Goal: Communication & Community: Share content

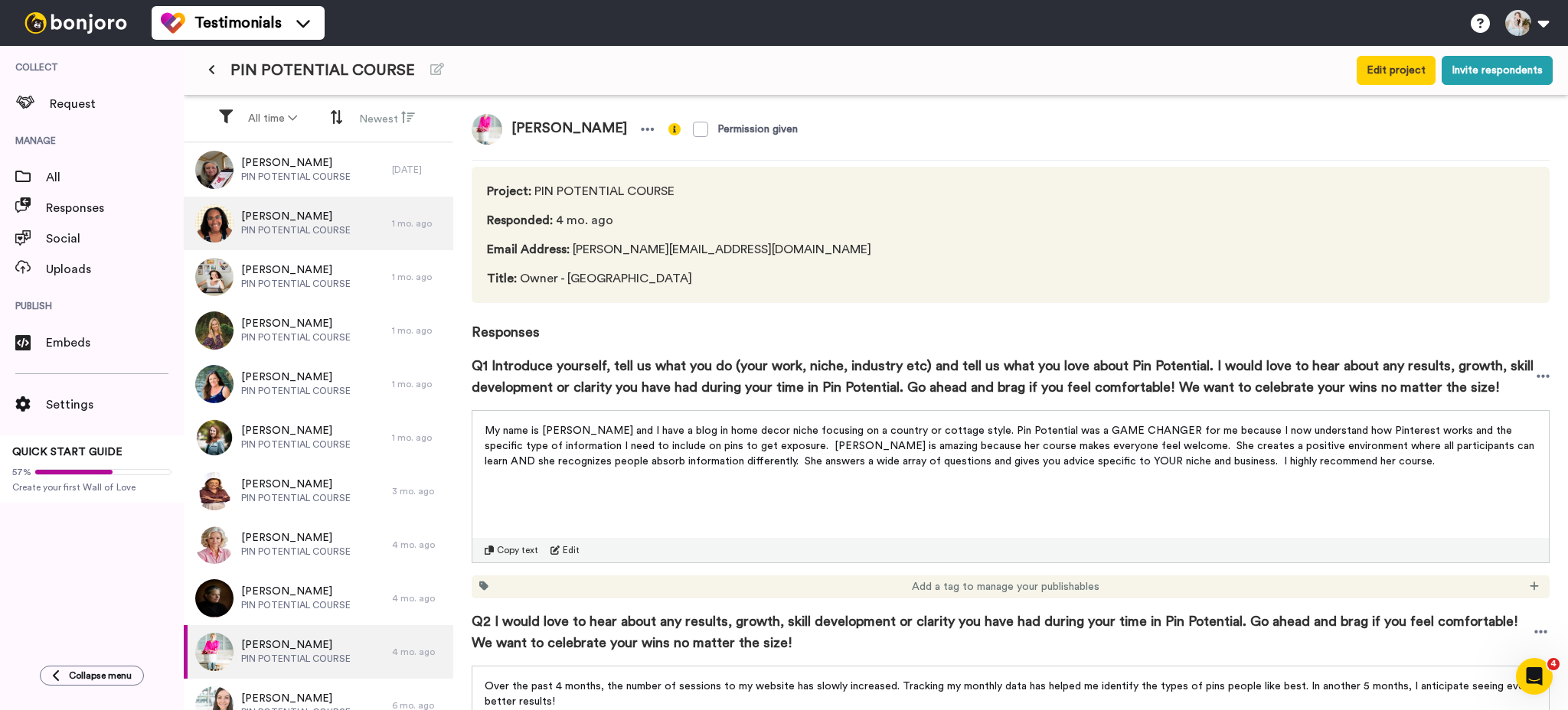
scroll to position [356, 0]
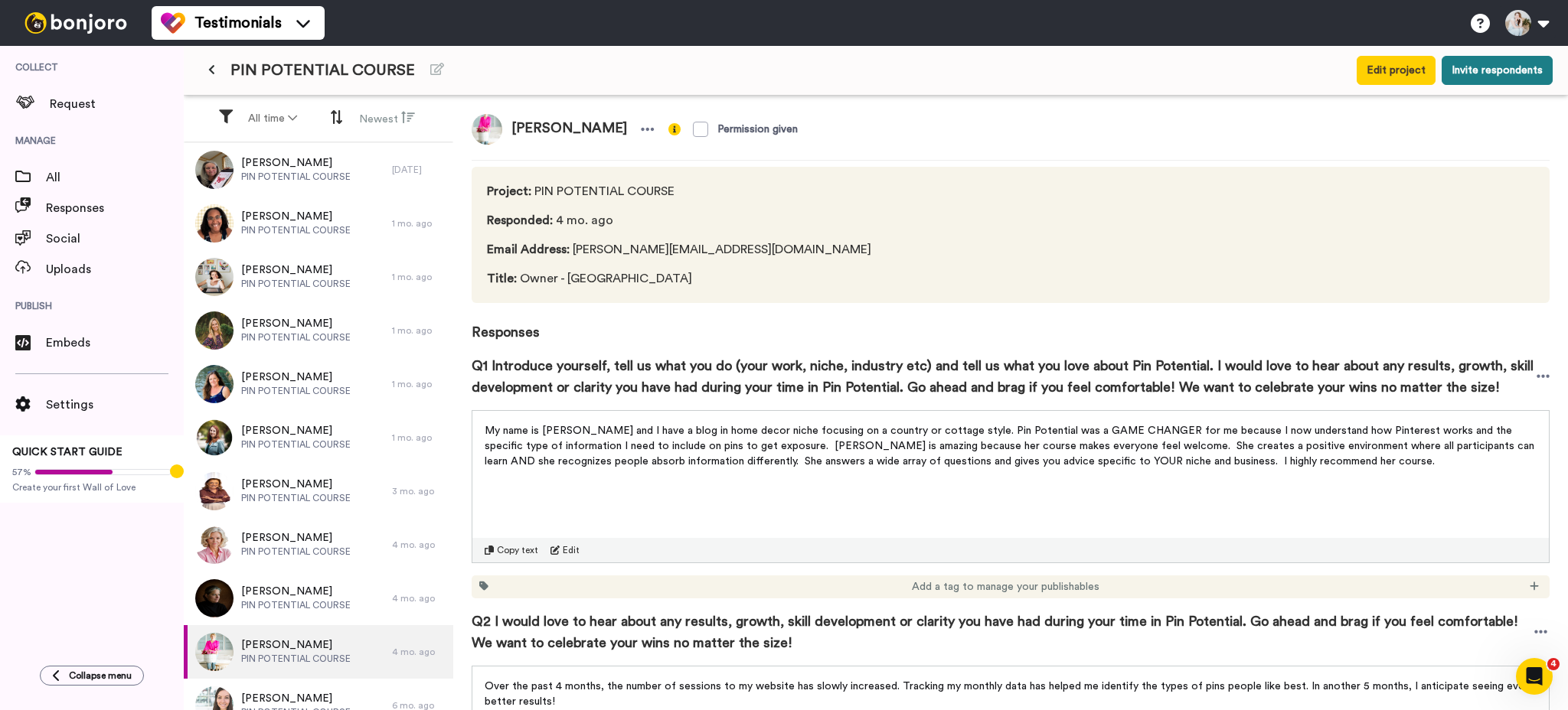
click at [1466, 77] on button "Invite respondents" at bounding box center [1497, 70] width 111 height 29
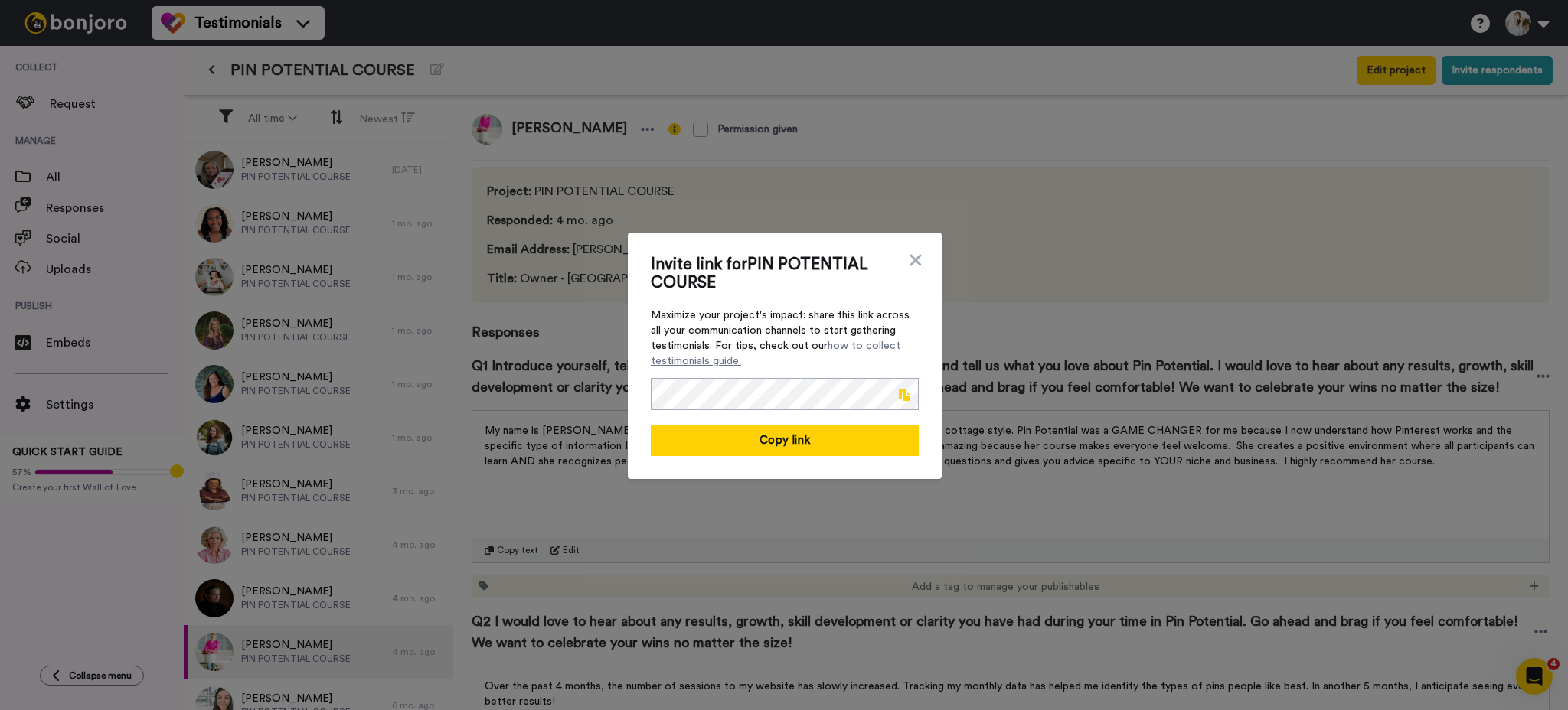
click at [899, 395] on span at bounding box center [904, 395] width 11 height 12
click at [920, 134] on div "Invite link for PIN POTENTIAL COURSE Maximize your project's impact: share this…" at bounding box center [784, 355] width 1568 height 710
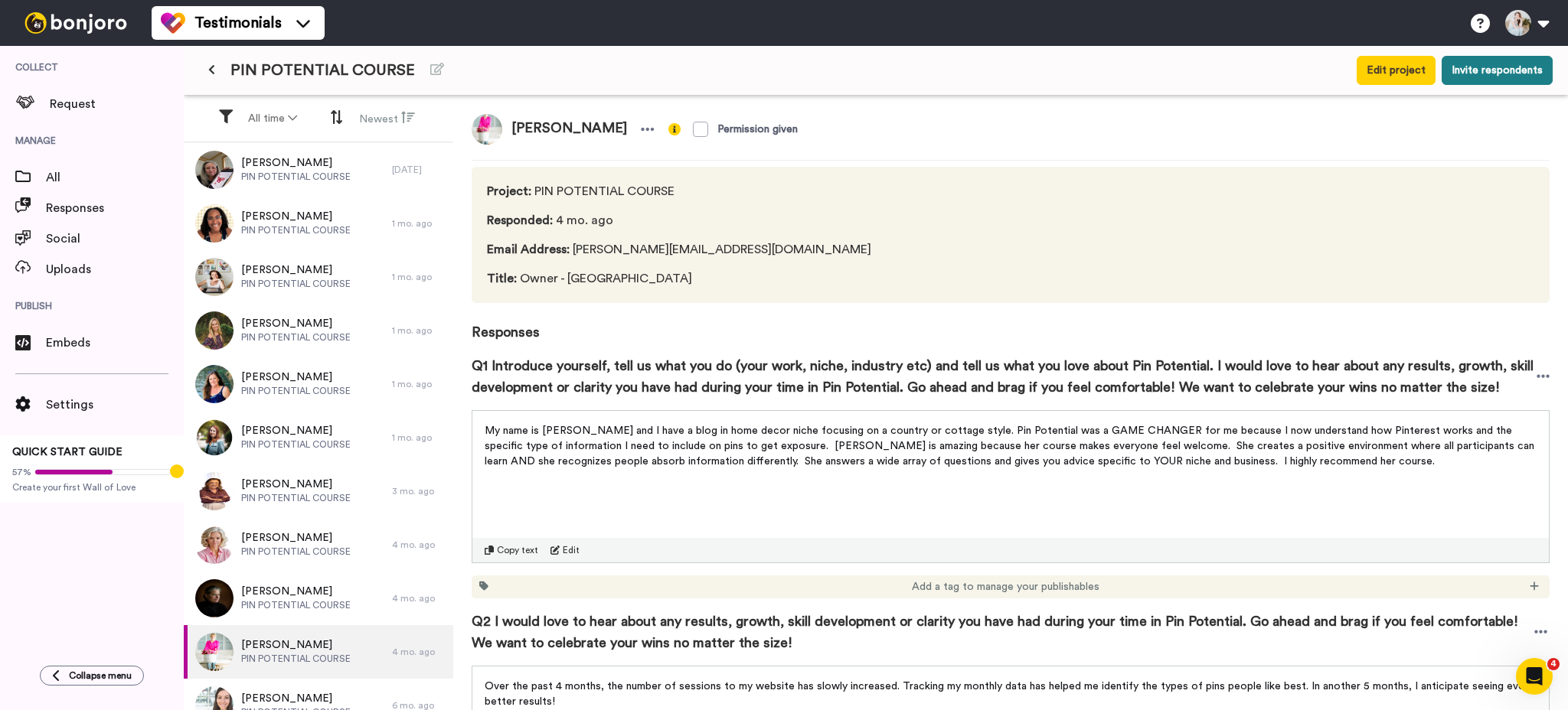
click at [1485, 79] on button "Invite respondents" at bounding box center [1497, 70] width 111 height 29
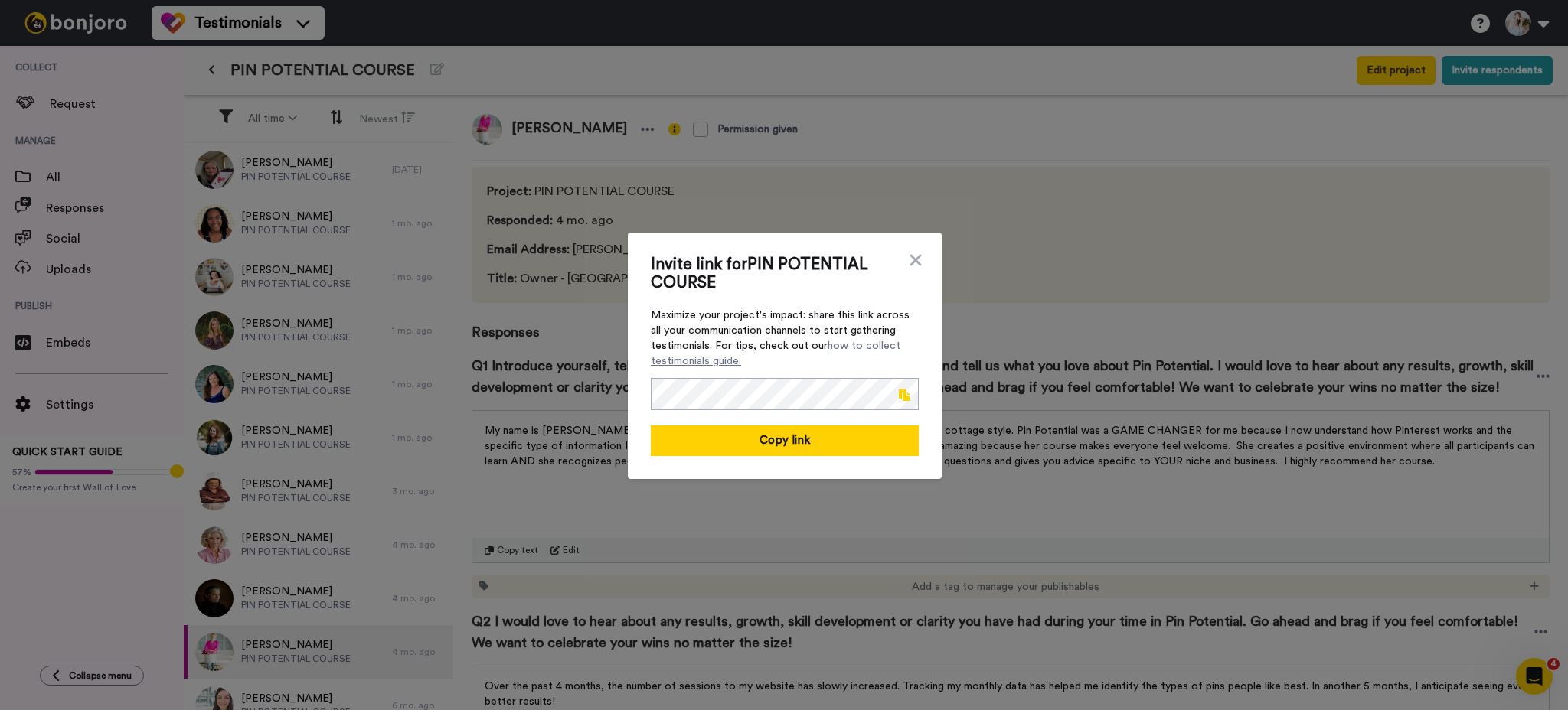
click at [899, 394] on span at bounding box center [904, 395] width 11 height 12
drag, startPoint x: 775, startPoint y: 455, endPoint x: 779, endPoint y: 434, distance: 21.4
click at [776, 445] on button "Link copied!" at bounding box center [784, 441] width 268 height 31
drag, startPoint x: 906, startPoint y: 258, endPoint x: 1078, endPoint y: 165, distance: 195.5
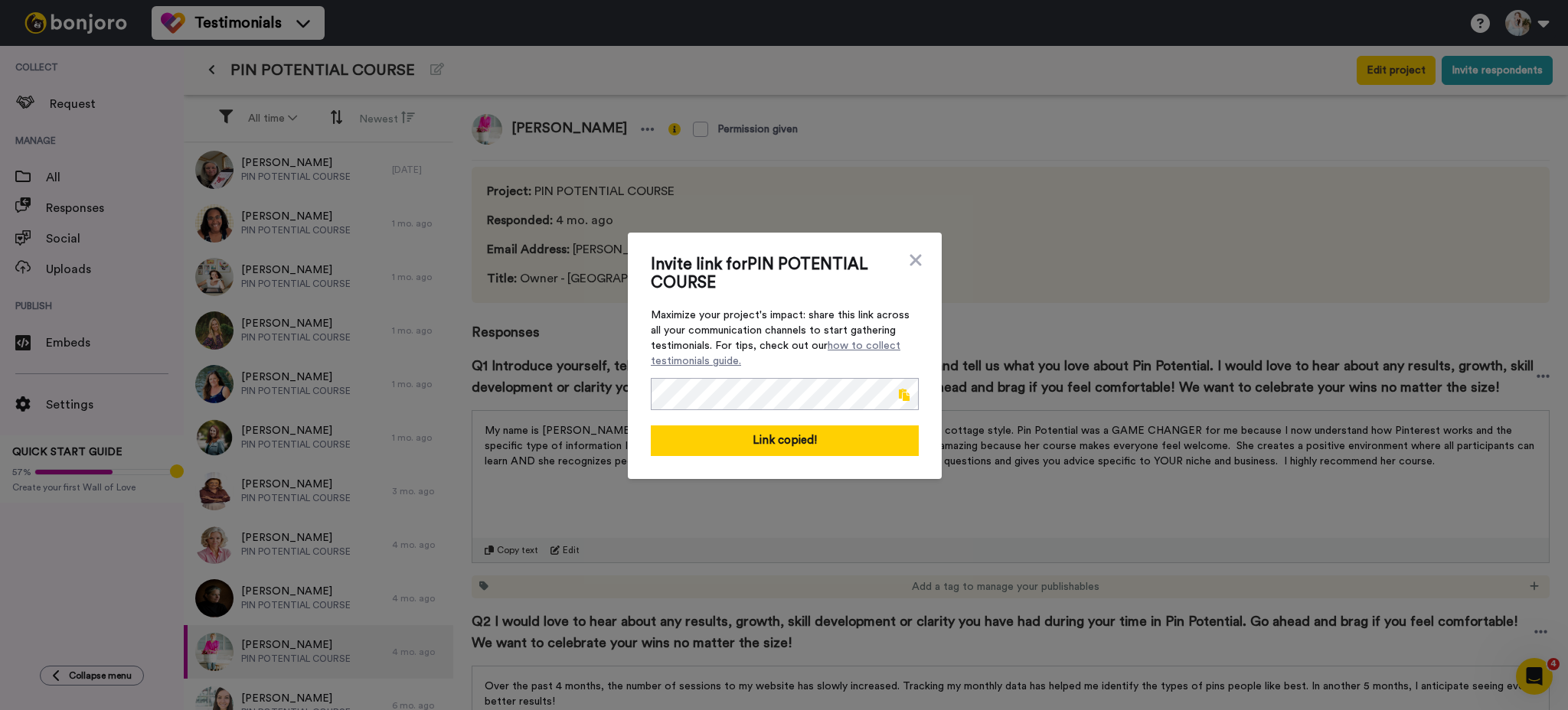
click at [908, 257] on icon at bounding box center [916, 260] width 15 height 19
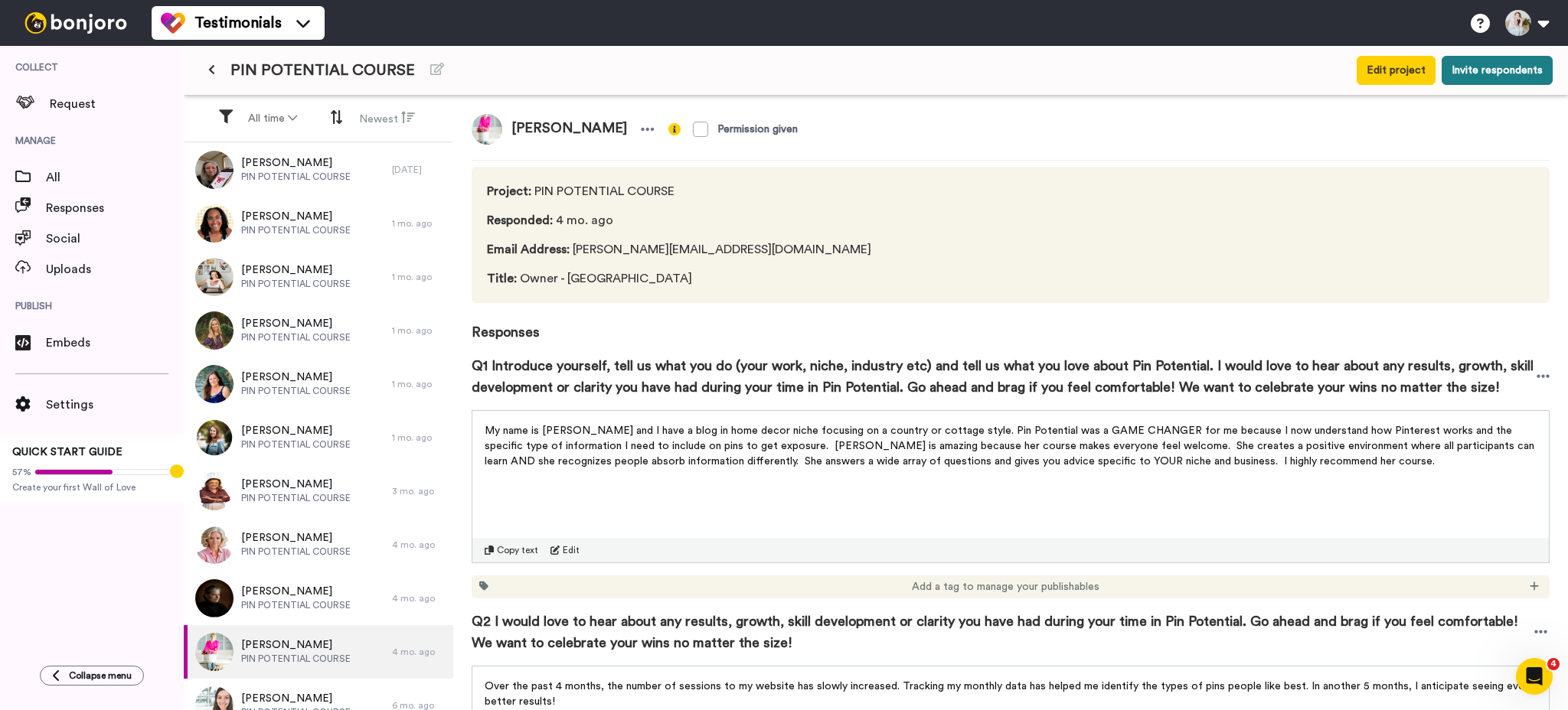
click at [1467, 63] on button "Invite respondents" at bounding box center [1497, 70] width 111 height 29
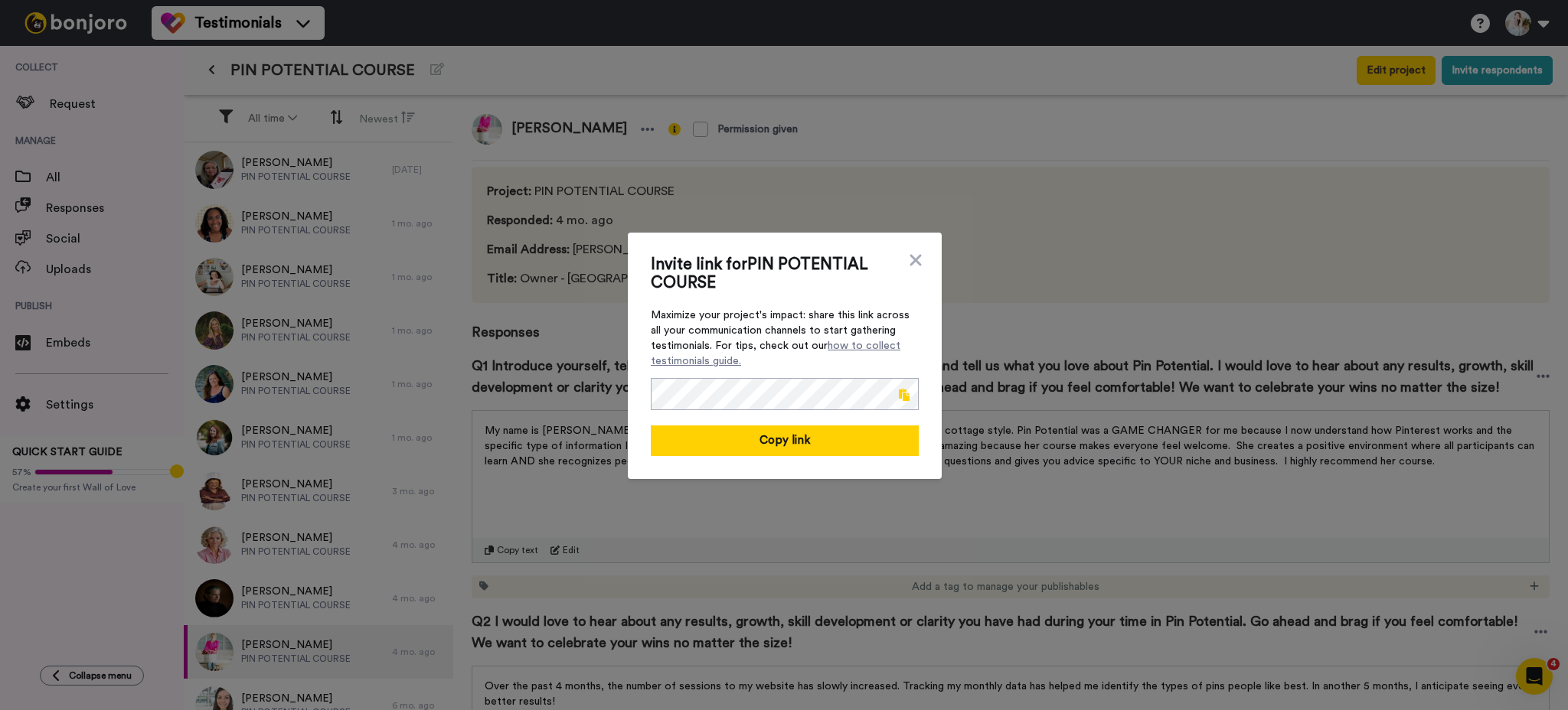
click at [899, 393] on span at bounding box center [904, 395] width 11 height 12
